Goal: Book appointment/travel/reservation

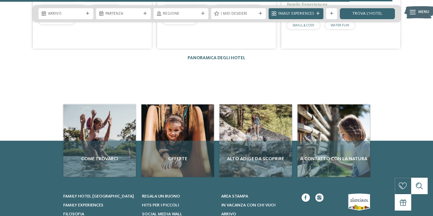
scroll to position [1353, 0]
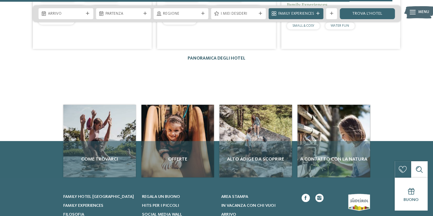
click at [218, 56] on link "Panoramica degli hotel" at bounding box center [216, 58] width 58 height 4
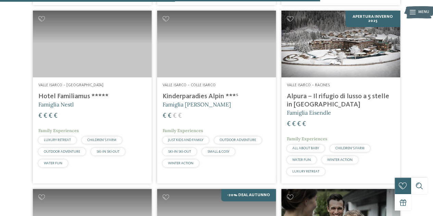
scroll to position [1352, 0]
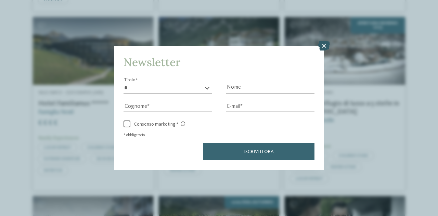
click at [324, 43] on icon at bounding box center [324, 46] width 12 height 10
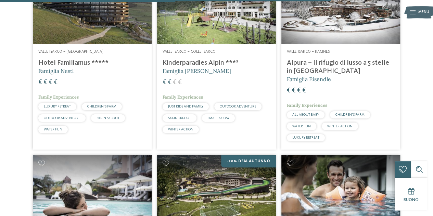
scroll to position [1399, 0]
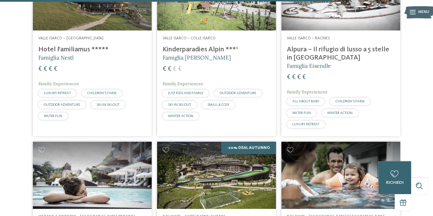
click at [115, 103] on span "SKI-IN SKI-OUT" at bounding box center [107, 104] width 23 height 3
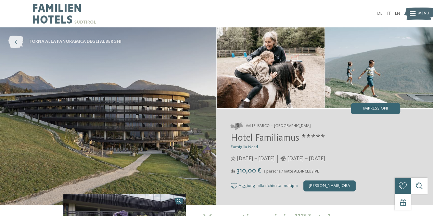
click at [16, 43] on icon at bounding box center [15, 42] width 15 height 12
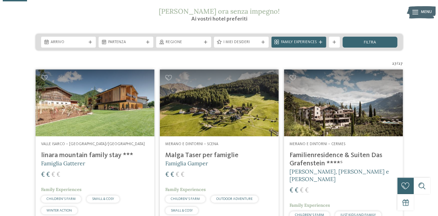
scroll to position [98, 0]
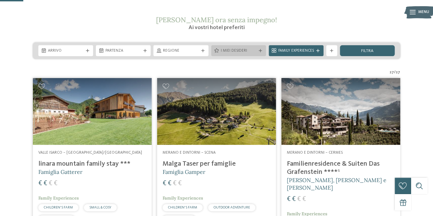
click at [258, 49] on div at bounding box center [260, 50] width 5 height 3
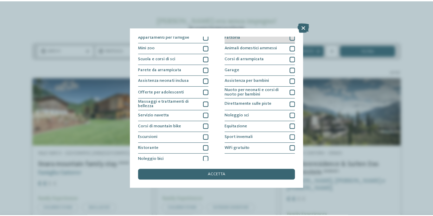
scroll to position [71, 0]
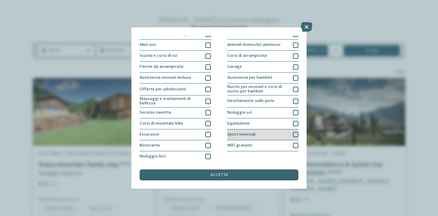
click at [293, 132] on div at bounding box center [295, 134] width 5 height 5
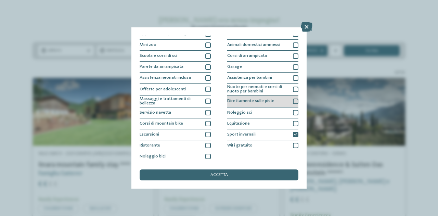
click at [293, 102] on div at bounding box center [295, 101] width 5 height 5
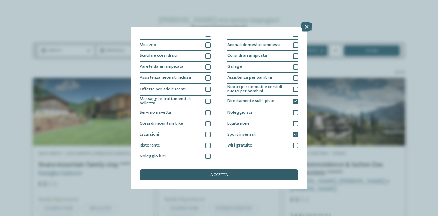
click at [238, 174] on div "accetta" at bounding box center [219, 174] width 159 height 11
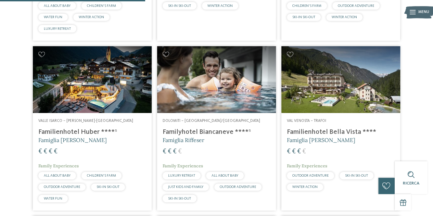
scroll to position [342, 0]
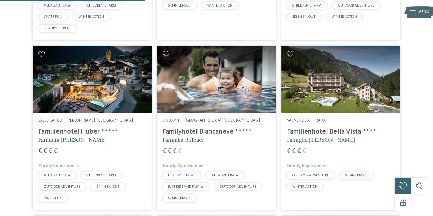
click at [202, 99] on img at bounding box center [216, 79] width 119 height 67
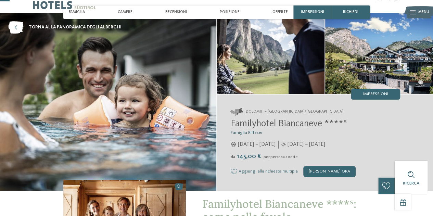
scroll to position [11, 0]
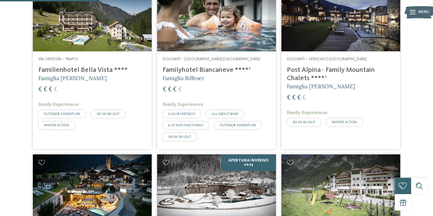
scroll to position [225, 0]
click at [95, 40] on img at bounding box center [92, 17] width 119 height 67
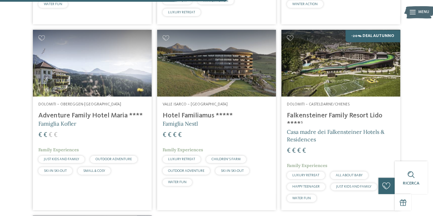
scroll to position [528, 0]
click at [225, 78] on img at bounding box center [216, 63] width 119 height 67
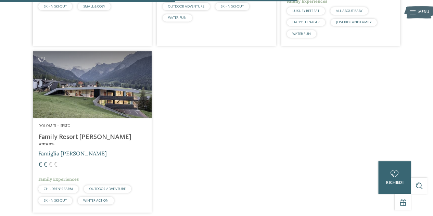
scroll to position [693, 0]
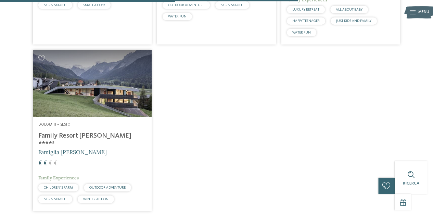
click at [118, 99] on img at bounding box center [92, 83] width 119 height 67
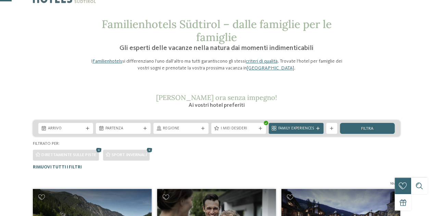
scroll to position [0, 0]
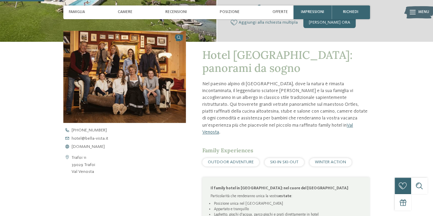
scroll to position [164, 0]
drag, startPoint x: 94, startPoint y: 143, endPoint x: 80, endPoint y: 148, distance: 14.9
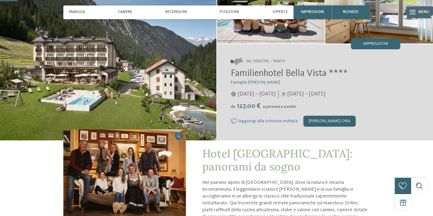
scroll to position [64, 0]
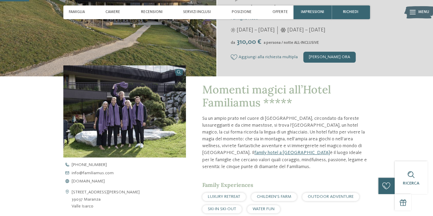
scroll to position [127, 0]
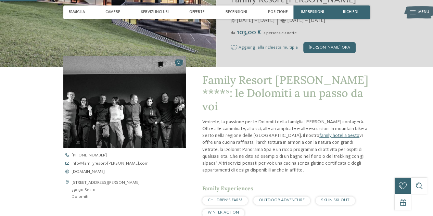
scroll to position [137, 0]
